Goal: Task Accomplishment & Management: Manage account settings

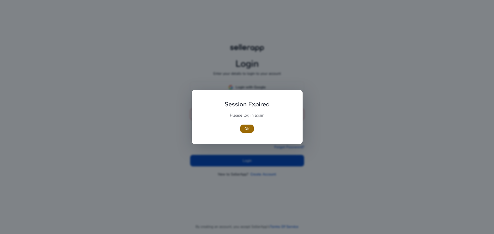
click at [249, 124] on span "button" at bounding box center [246, 129] width 13 height 12
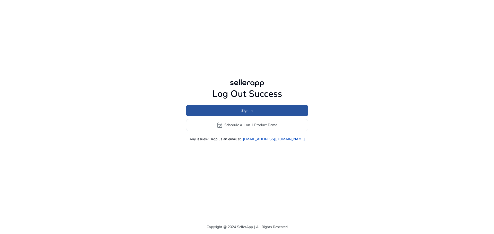
click at [245, 113] on span "Sign In" at bounding box center [246, 110] width 11 height 5
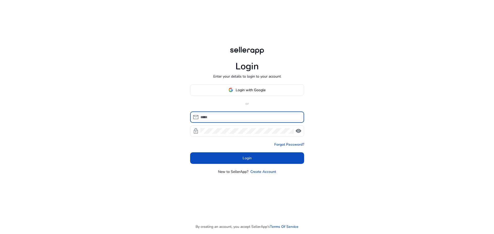
click at [239, 118] on input at bounding box center [250, 117] width 100 height 6
type input "**********"
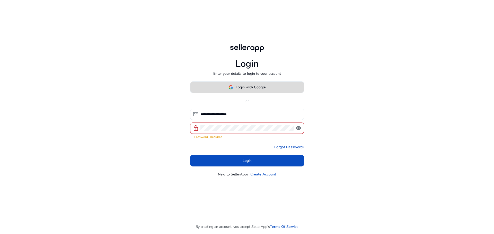
click at [243, 89] on span "Login with Google" at bounding box center [251, 87] width 30 height 5
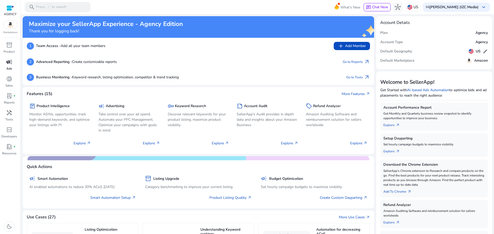
click at [10, 66] on div "campaign" at bounding box center [9, 62] width 14 height 8
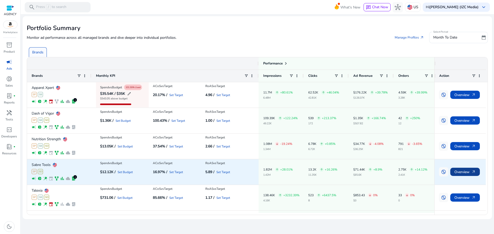
click at [472, 173] on span "arrow_outward" at bounding box center [473, 172] width 4 height 4
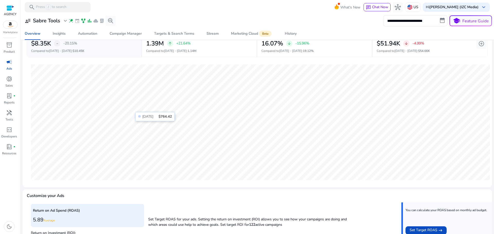
scroll to position [107, 0]
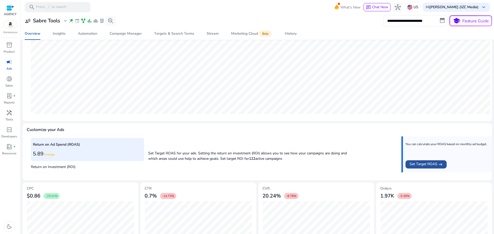
click at [414, 162] on span "Set Target ROAS" at bounding box center [423, 165] width 28 height 6
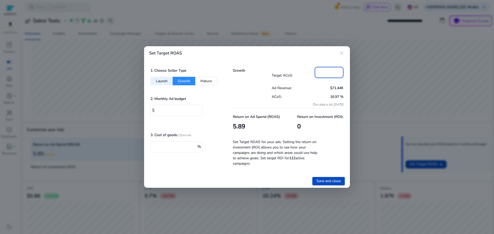
click at [328, 70] on input "*" at bounding box center [329, 72] width 21 height 6
drag, startPoint x: 327, startPoint y: 71, endPoint x: 303, endPoint y: 70, distance: 23.7
click at [303, 70] on div "Target ACoS: *" at bounding box center [308, 75] width 72 height 17
click at [342, 52] on mat-icon "close" at bounding box center [341, 53] width 6 height 6
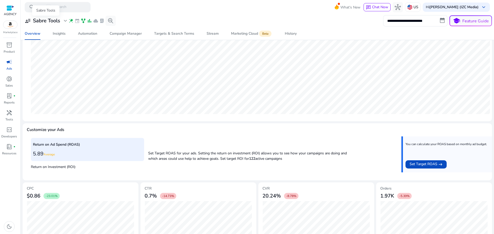
click at [63, 19] on span "expand_more" at bounding box center [65, 21] width 6 height 6
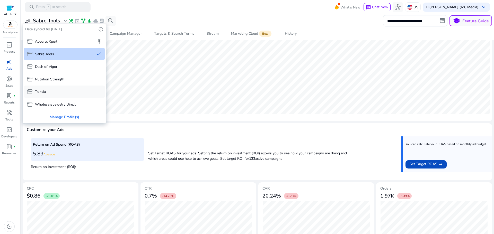
click at [56, 90] on div "storefront Talexia" at bounding box center [64, 92] width 81 height 12
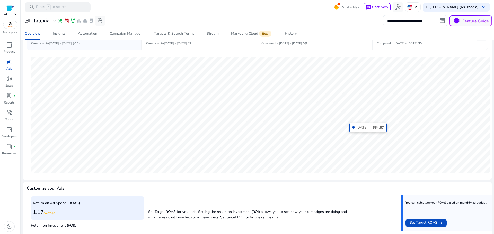
scroll to position [126, 0]
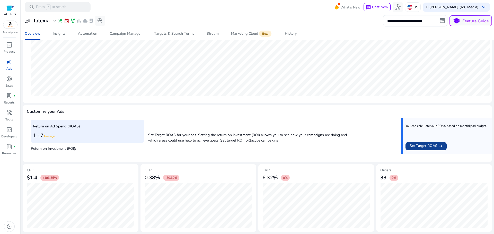
click at [411, 146] on span "Set Target ROAS" at bounding box center [423, 146] width 28 height 6
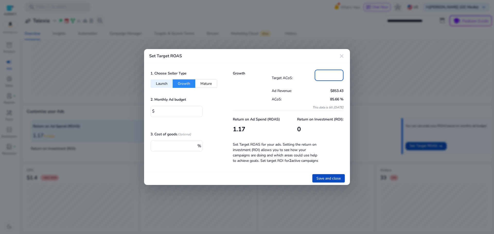
drag, startPoint x: 329, startPoint y: 76, endPoint x: 314, endPoint y: 76, distance: 15.7
click at [314, 76] on div "Target ACoS: *" at bounding box center [308, 78] width 72 height 17
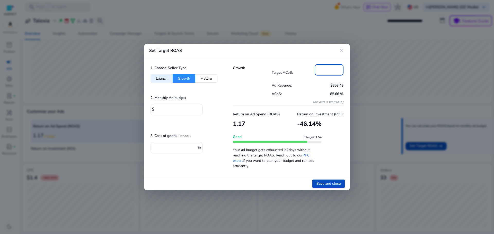
type input "**"
click at [341, 52] on mat-icon "close" at bounding box center [341, 51] width 6 height 6
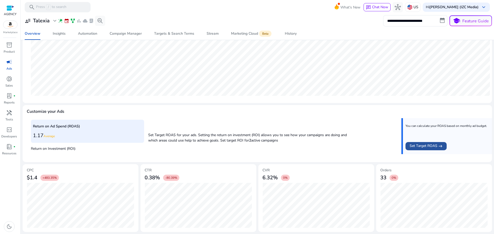
click at [424, 146] on span "Set Target ROAS" at bounding box center [423, 146] width 28 height 6
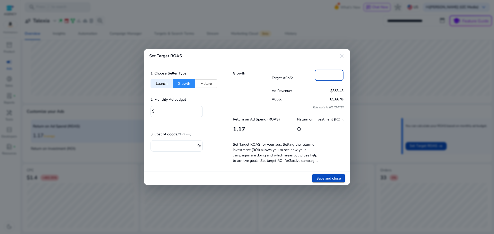
drag, startPoint x: 325, startPoint y: 75, endPoint x: 311, endPoint y: 75, distance: 13.1
click at [311, 75] on div "Target ACoS: *" at bounding box center [308, 78] width 72 height 17
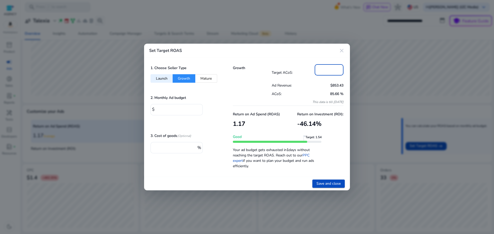
type input "**"
click at [303, 78] on div "Target ACoS: **" at bounding box center [308, 72] width 72 height 17
click at [180, 110] on input "*" at bounding box center [177, 109] width 42 height 6
drag, startPoint x: 157, startPoint y: 111, endPoint x: 152, endPoint y: 111, distance: 4.6
click at [152, 111] on div "$ *" at bounding box center [174, 109] width 48 height 11
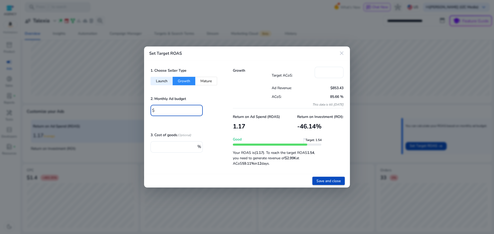
type input "****"
click at [214, 107] on div "2. Monthly Ad budget $ ****" at bounding box center [184, 108] width 69 height 27
drag, startPoint x: 328, startPoint y: 73, endPoint x: 314, endPoint y: 73, distance: 13.6
click at [314, 73] on div "Target ACoS: **" at bounding box center [308, 75] width 72 height 17
type input "**"
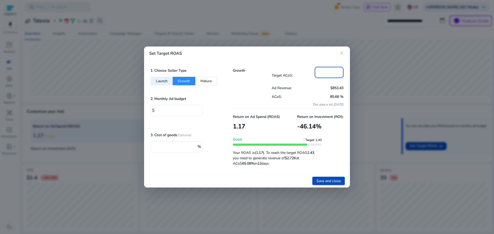
click at [286, 70] on div "Target ACoS: **" at bounding box center [308, 75] width 72 height 17
click at [334, 182] on span "Save and close" at bounding box center [328, 180] width 24 height 5
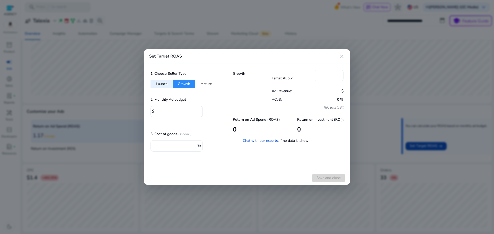
type input "*"
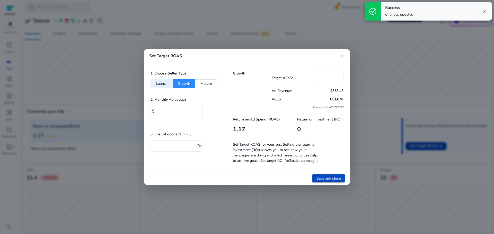
type input "****"
type input "**"
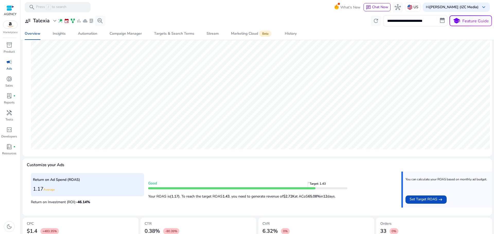
scroll to position [40, 0]
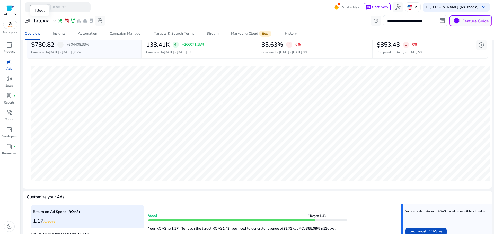
click at [53, 22] on span "expand_more" at bounding box center [55, 21] width 6 height 6
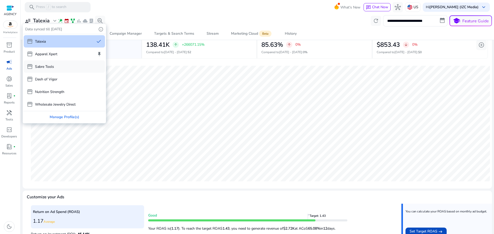
click at [59, 67] on div "storefront Sabre Tools" at bounding box center [64, 66] width 81 height 12
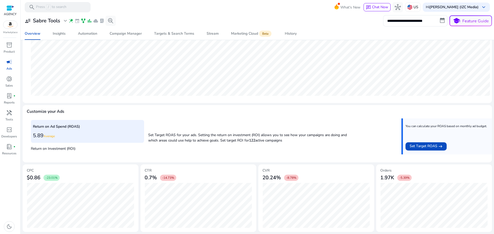
scroll to position [126, 0]
click at [302, 140] on p "Set Target ROAS for your ads. Setting the return on investment (ROI) allows you…" at bounding box center [247, 136] width 199 height 13
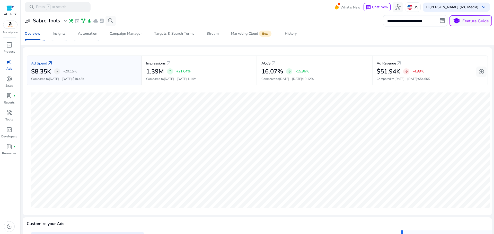
scroll to position [0, 0]
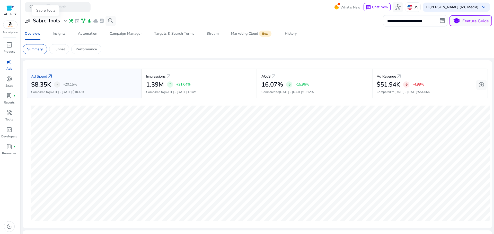
click at [55, 22] on h3 "Sabre Tools" at bounding box center [46, 21] width 27 height 6
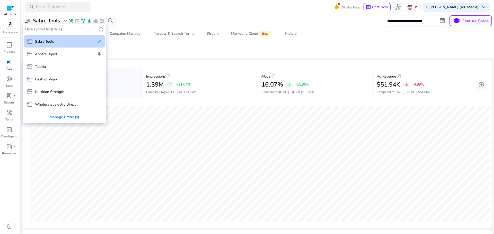
click at [304, 41] on div at bounding box center [247, 117] width 494 height 234
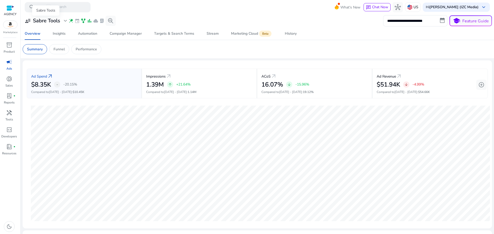
click at [47, 21] on h3 "Sabre Tools" at bounding box center [46, 21] width 27 height 6
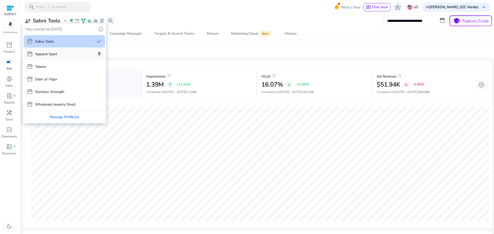
click at [56, 53] on p "Apparel Xpert" at bounding box center [46, 53] width 22 height 5
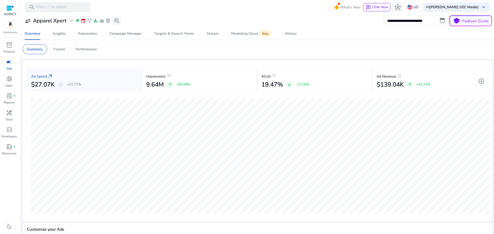
click at [313, 48] on app-sa-custom-tab "Summary Funnel Performance" at bounding box center [257, 49] width 469 height 10
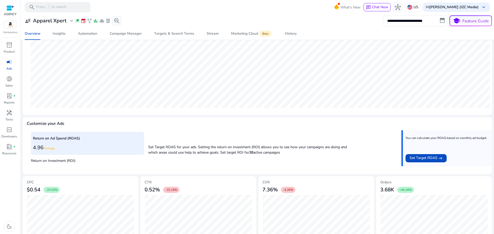
scroll to position [126, 0]
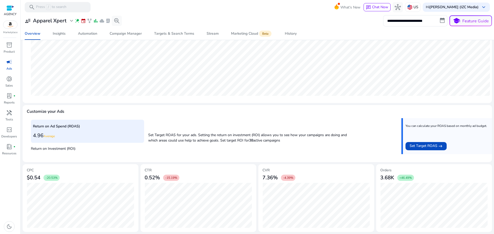
click at [285, 153] on div "Return on Ad Spend (ROAS) 4.96 Average Return on Investment (ROI): Set Target R…" at bounding box center [257, 138] width 453 height 40
click at [415, 146] on span "Set Target ROAS" at bounding box center [423, 146] width 28 height 6
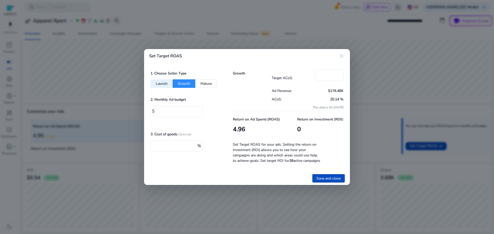
click at [343, 53] on mat-icon "close" at bounding box center [341, 56] width 6 height 6
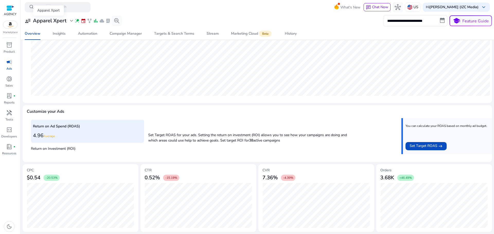
click at [66, 20] on h3 "Apparel Xpert" at bounding box center [49, 21] width 33 height 6
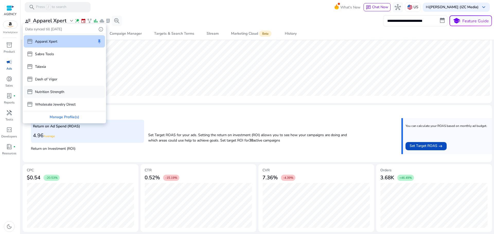
click at [55, 89] on p "Nutrition Strength" at bounding box center [49, 91] width 29 height 5
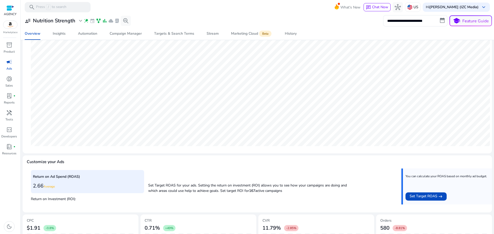
scroll to position [72, 0]
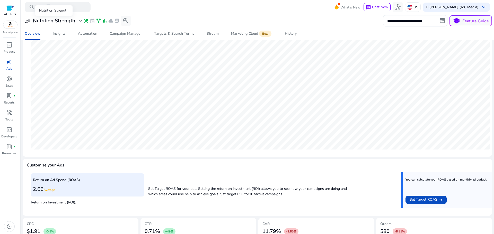
click at [62, 23] on h3 "Nutrition Strength" at bounding box center [54, 21] width 42 height 6
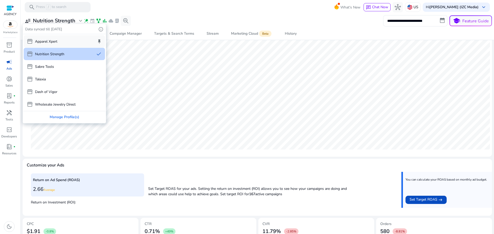
click at [56, 43] on p "Apparel Xpert" at bounding box center [46, 41] width 22 height 5
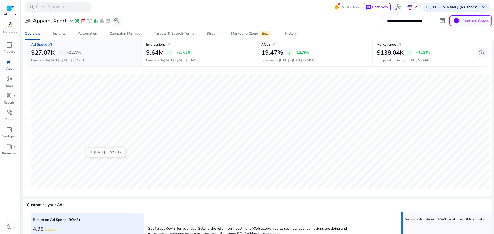
scroll to position [0, 0]
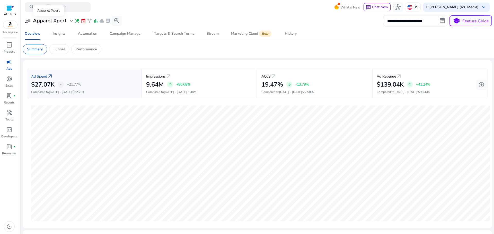
click at [60, 22] on h3 "Apparel Xpert" at bounding box center [49, 21] width 33 height 6
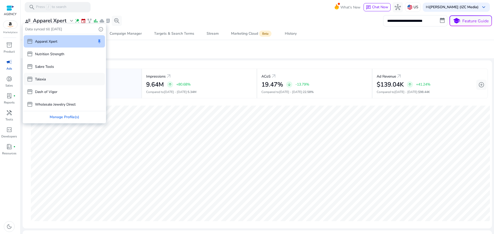
click at [52, 75] on div "storefront Talexia" at bounding box center [64, 79] width 81 height 12
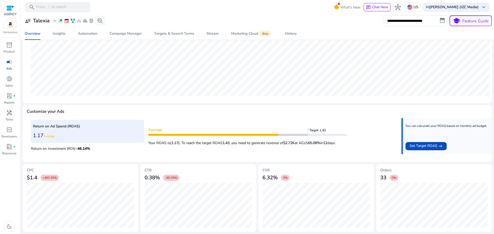
scroll to position [126, 0]
click at [298, 119] on div "Return on Ad Spend (ROAS) 1.17 Average Return on Investment (ROI): -46.14 % Ave…" at bounding box center [257, 138] width 453 height 40
